Goal: Check status: Verify the current state of an ongoing process or item

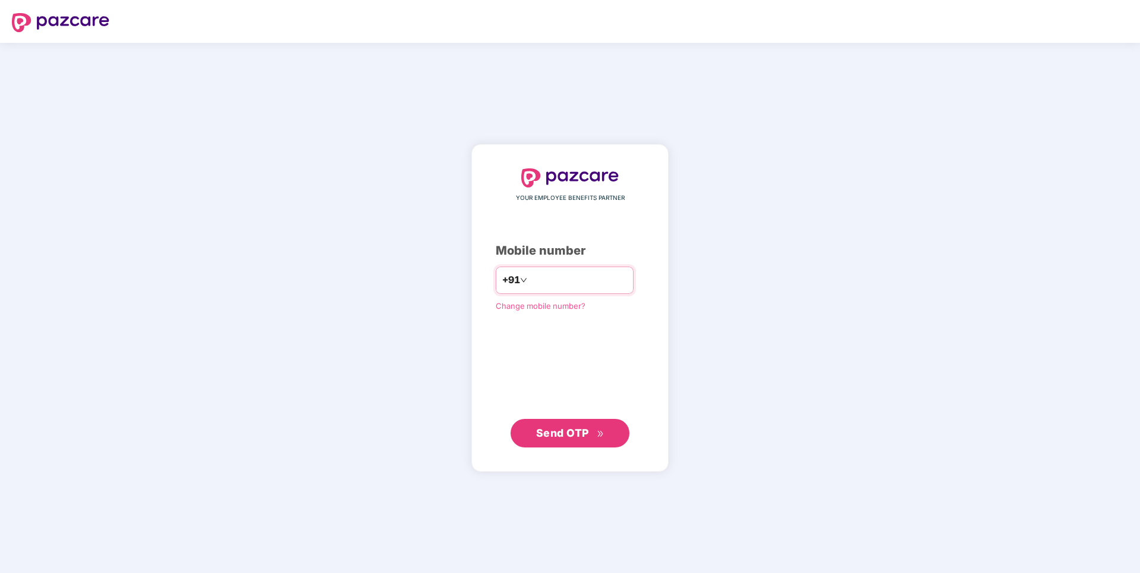
click at [534, 282] on input "number" at bounding box center [579, 280] width 98 height 19
type input "**********"
click at [538, 433] on span "Send OTP" at bounding box center [562, 432] width 53 height 12
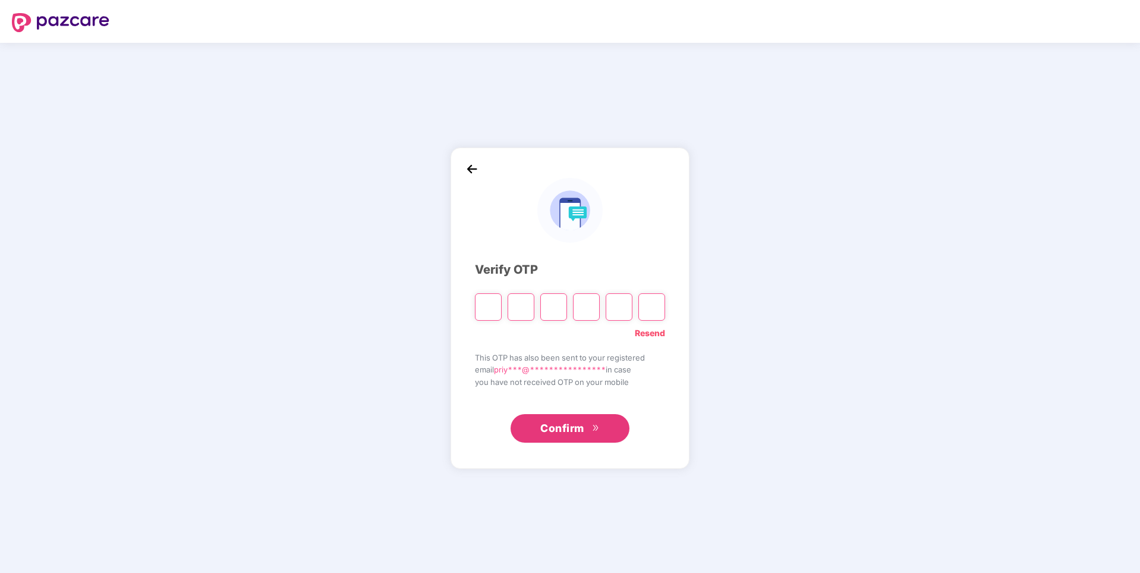
type input "*"
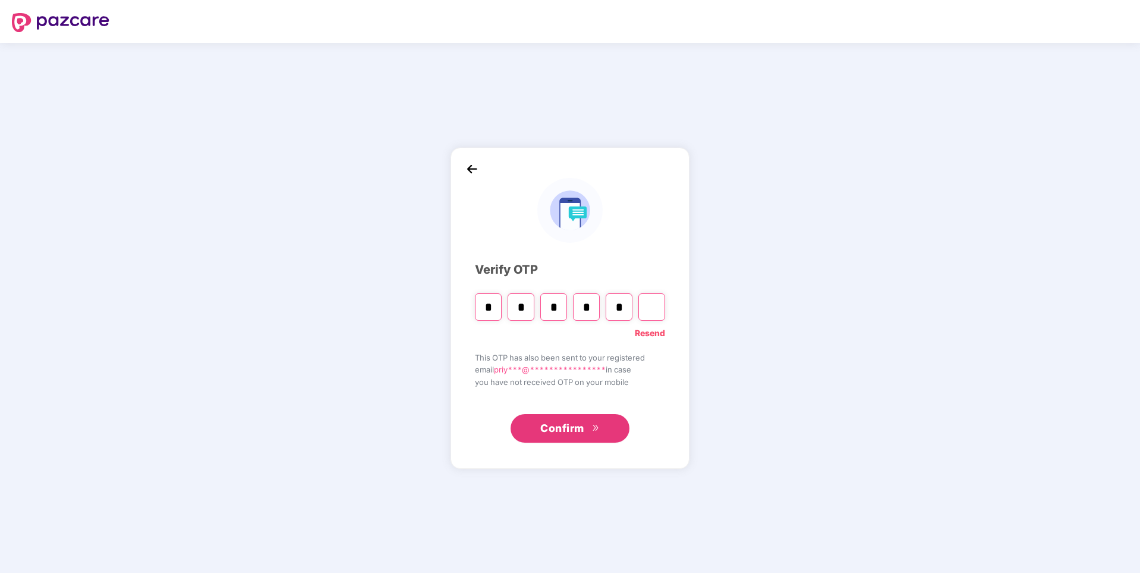
type input "*"
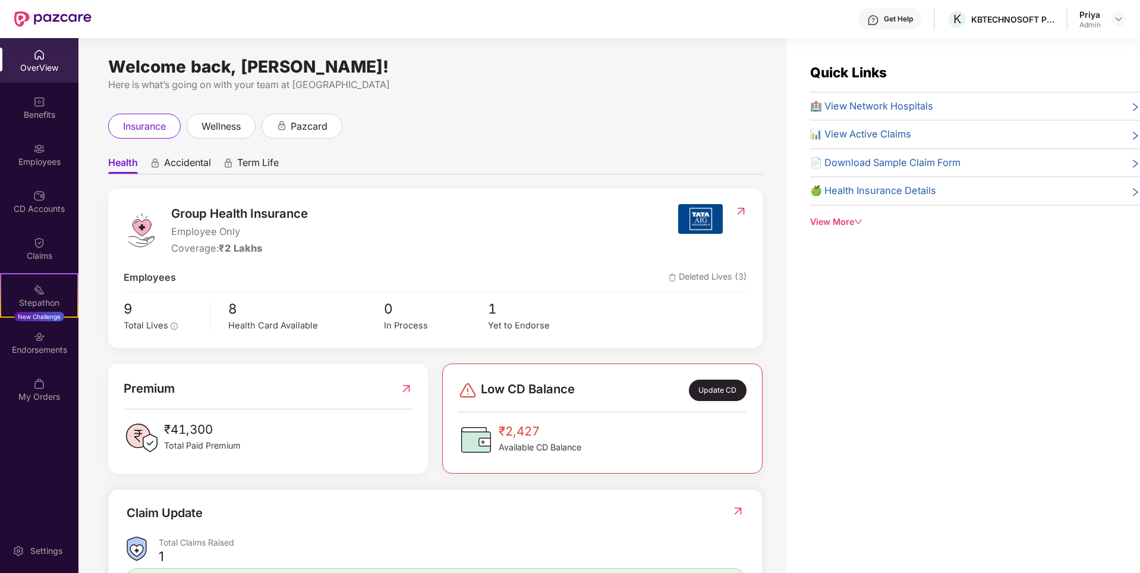
scroll to position [59, 0]
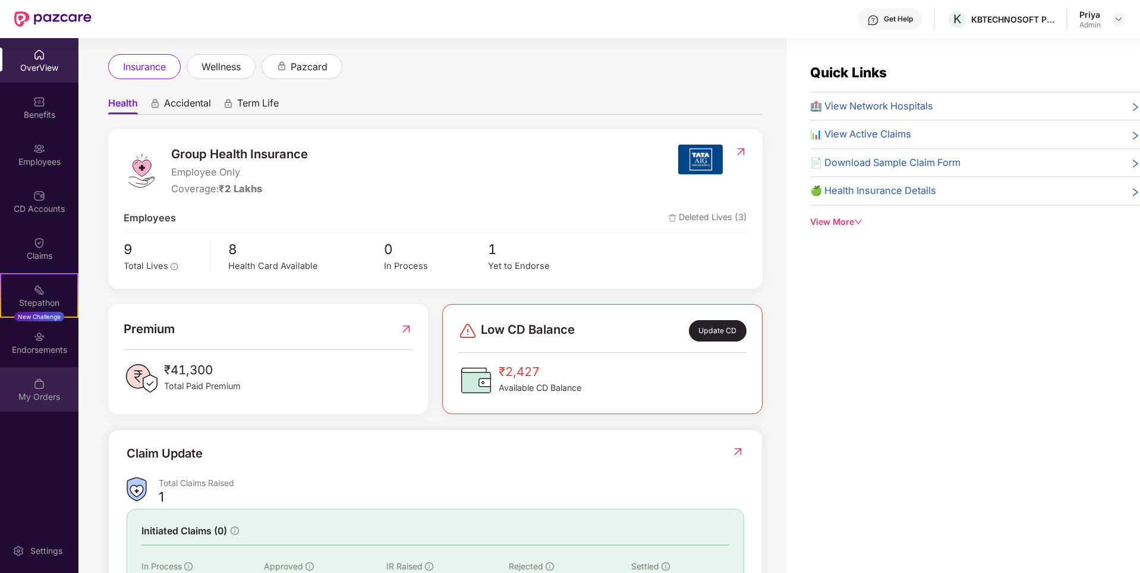
click at [35, 381] on img at bounding box center [39, 384] width 12 height 12
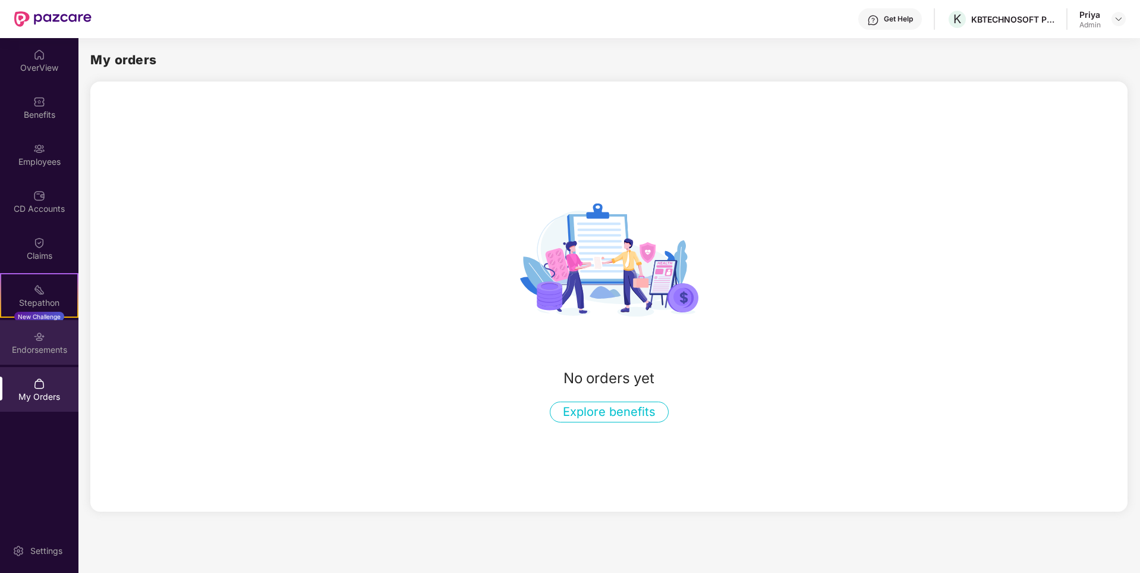
click at [32, 331] on div "Endorsements" at bounding box center [39, 342] width 78 height 45
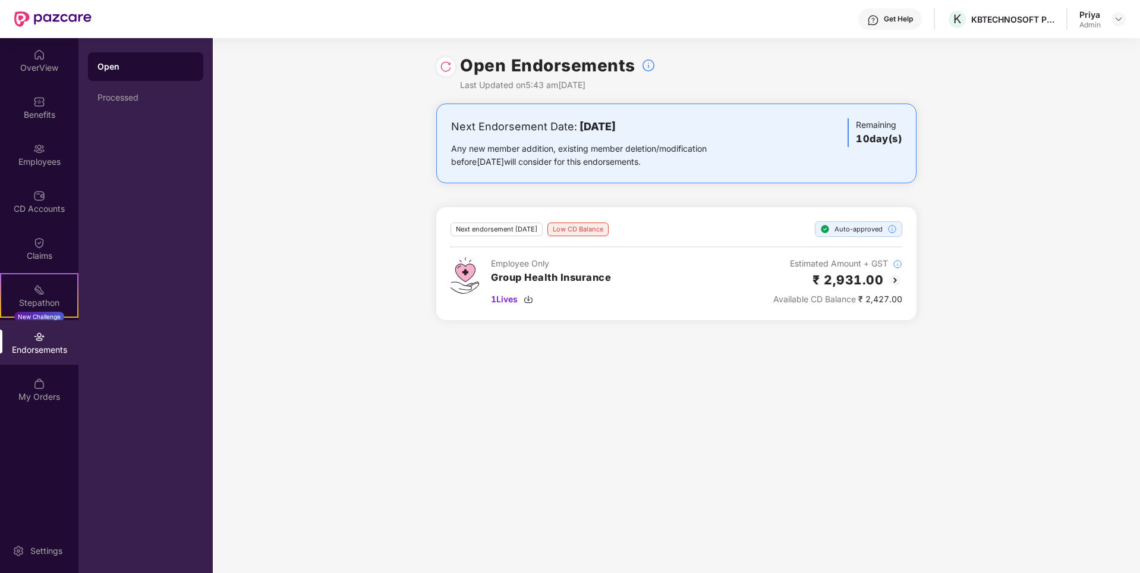
click at [888, 273] on img at bounding box center [895, 280] width 14 height 14
